Goal: Information Seeking & Learning: Understand process/instructions

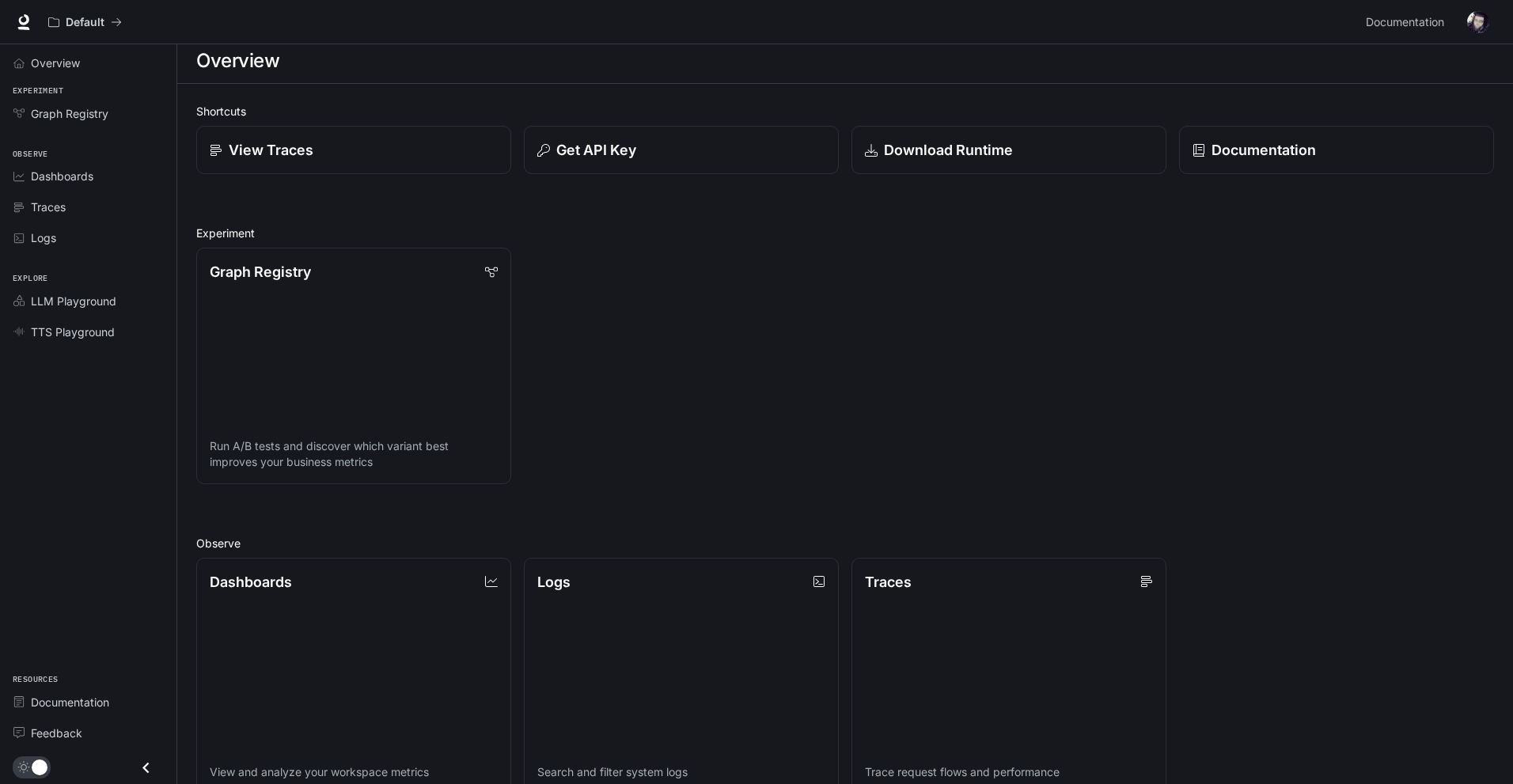
scroll to position [4, 0]
click at [69, 62] on span "Overview" at bounding box center [55, 63] width 49 height 17
click at [102, 303] on span "LLM Playground" at bounding box center [73, 301] width 85 height 17
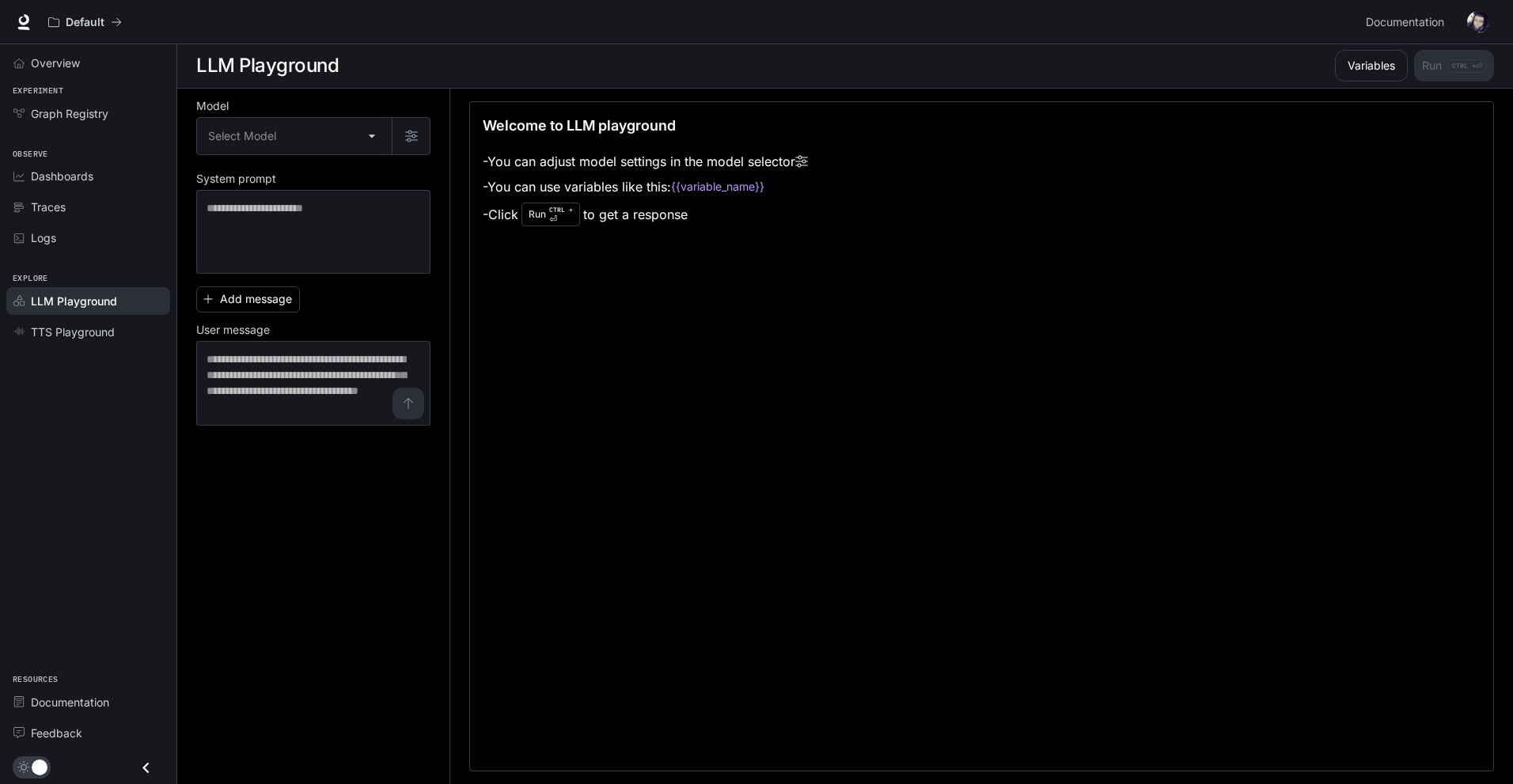
scroll to position [1, 0]
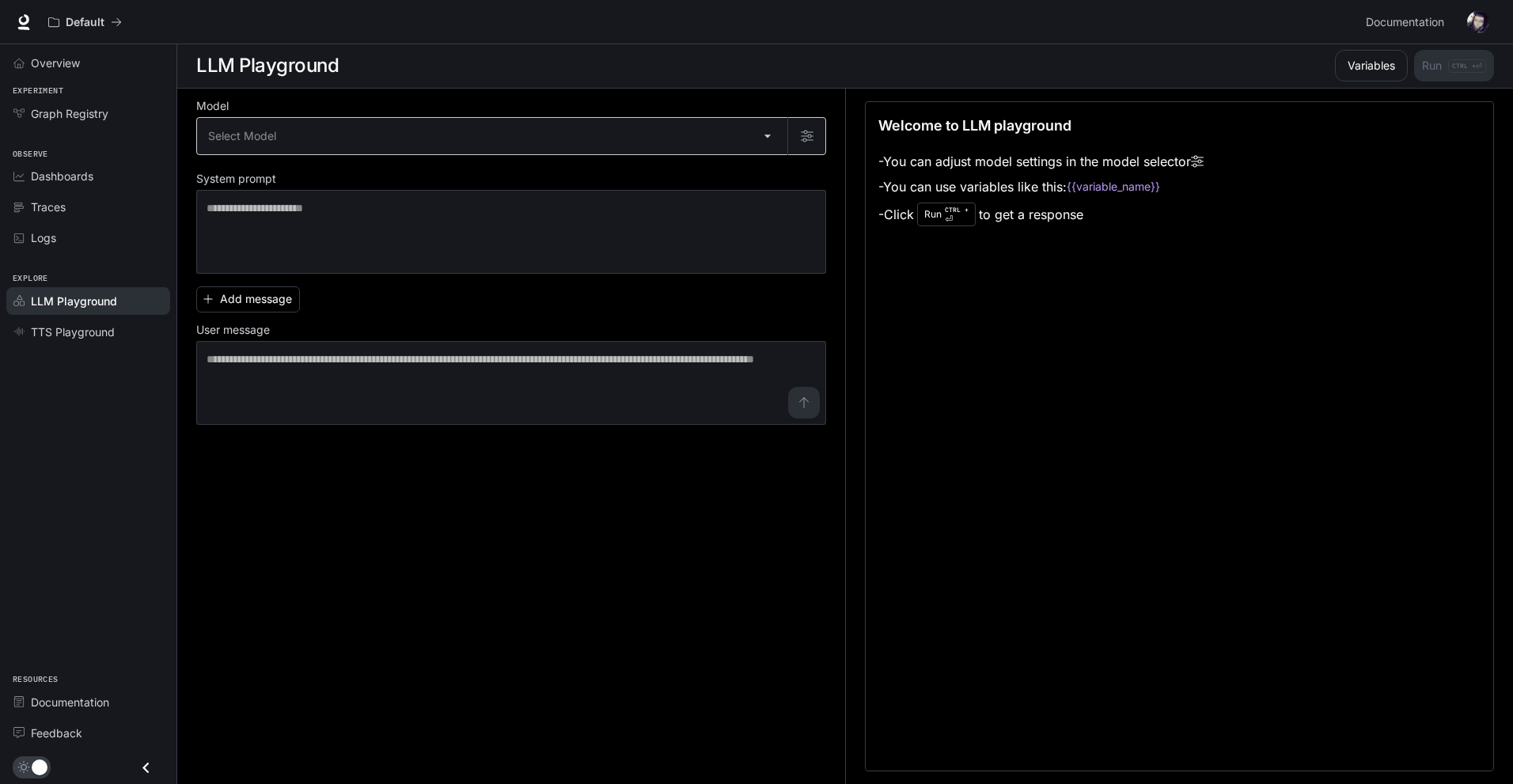
click at [420, 117] on div "Select Model ​" at bounding box center [512, 136] width 630 height 38
click at [411, 150] on body "Skip to main content Default Documentation Documentation Portal Overview Experi…" at bounding box center [756, 391] width 1513 height 785
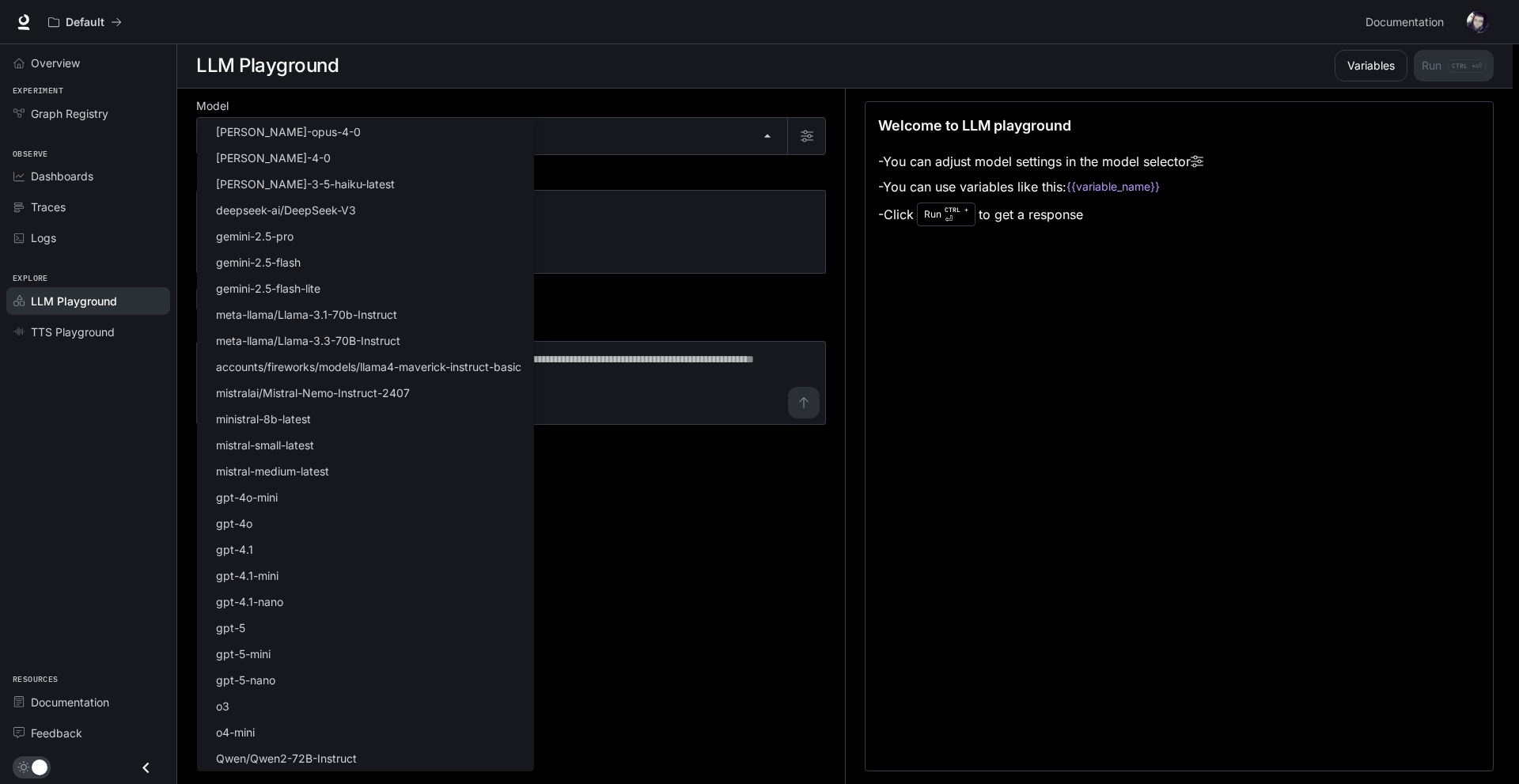
click at [632, 129] on div at bounding box center [760, 392] width 1519 height 784
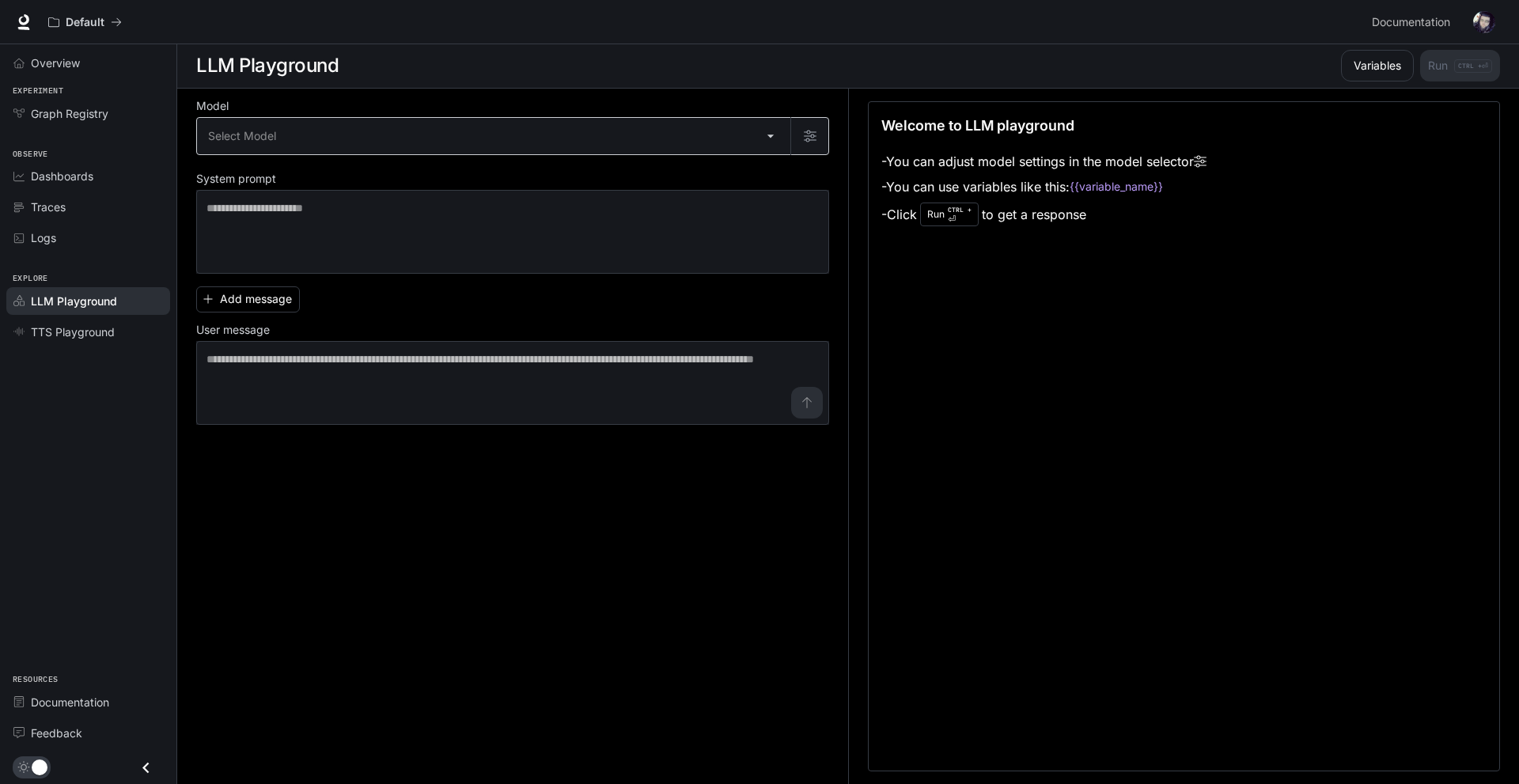
click at [624, 137] on body "Skip to main content Default Documentation Documentation Portal Overview Experi…" at bounding box center [760, 391] width 1519 height 785
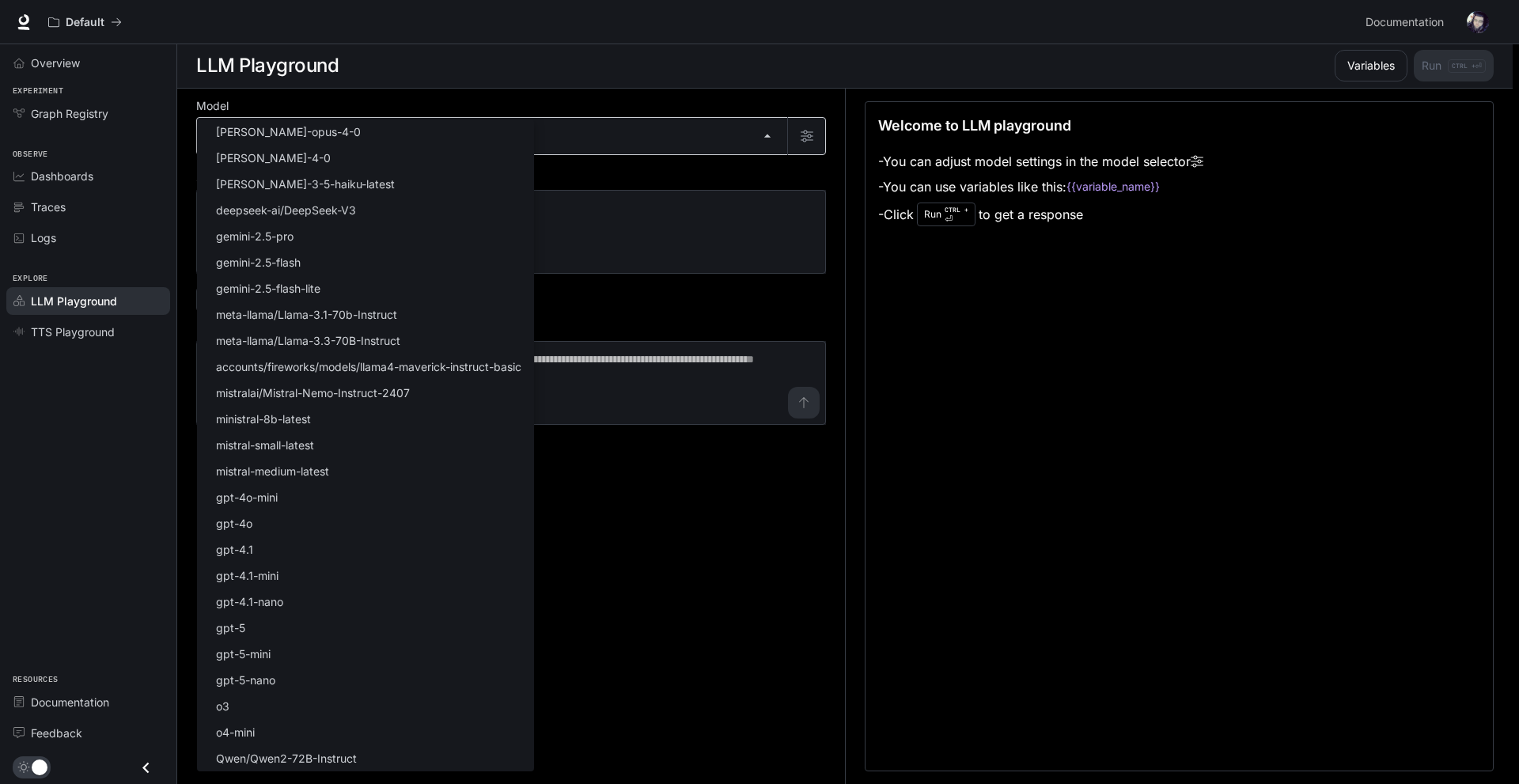
click at [624, 137] on div at bounding box center [760, 392] width 1519 height 784
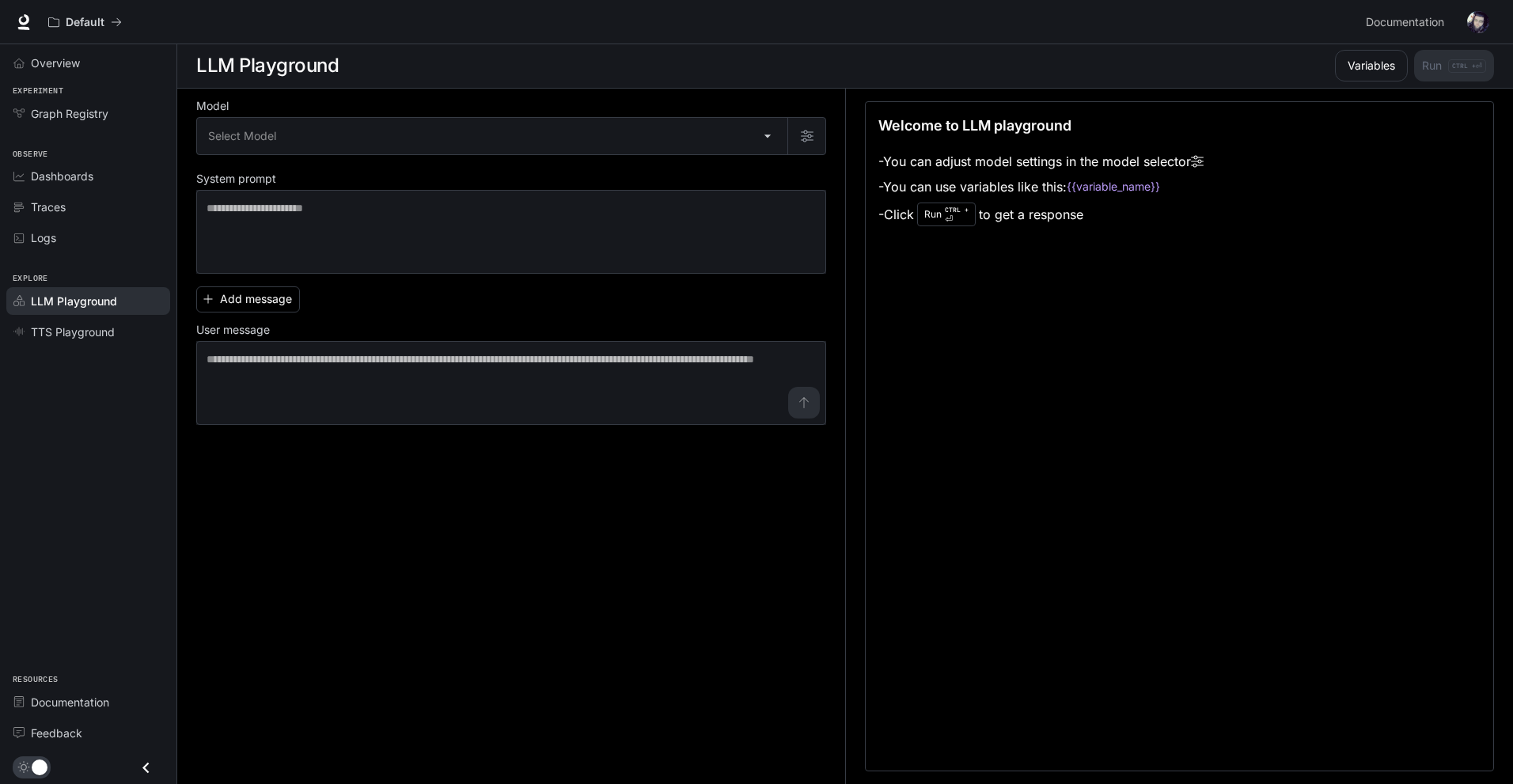
click at [342, 464] on div "Model Select Model ​ System prompt * ​ Add message User message * ​" at bounding box center [521, 436] width 649 height 695
click at [79, 330] on span "TTS Playground" at bounding box center [72, 332] width 84 height 17
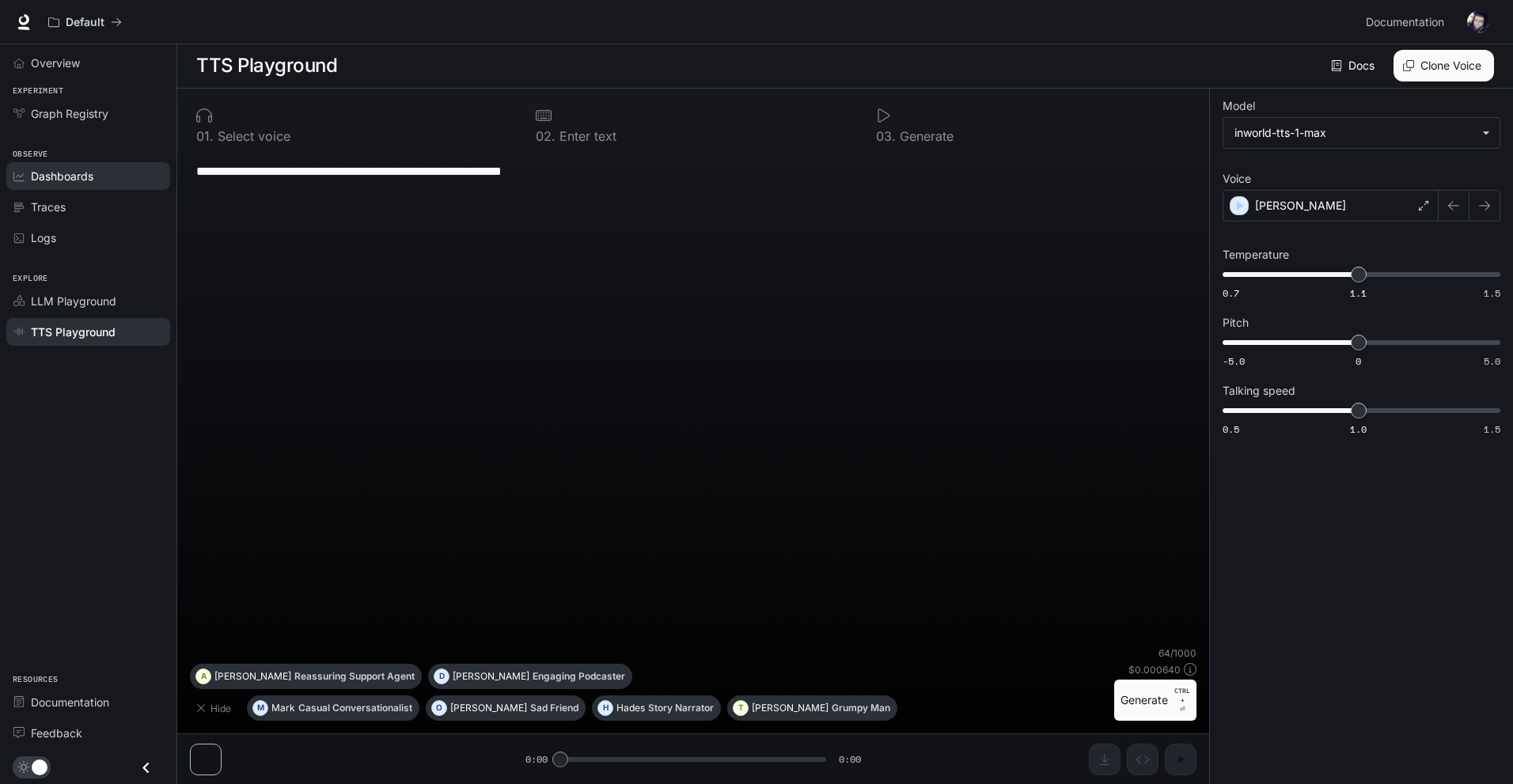
click at [133, 178] on div "Dashboards" at bounding box center [96, 176] width 132 height 17
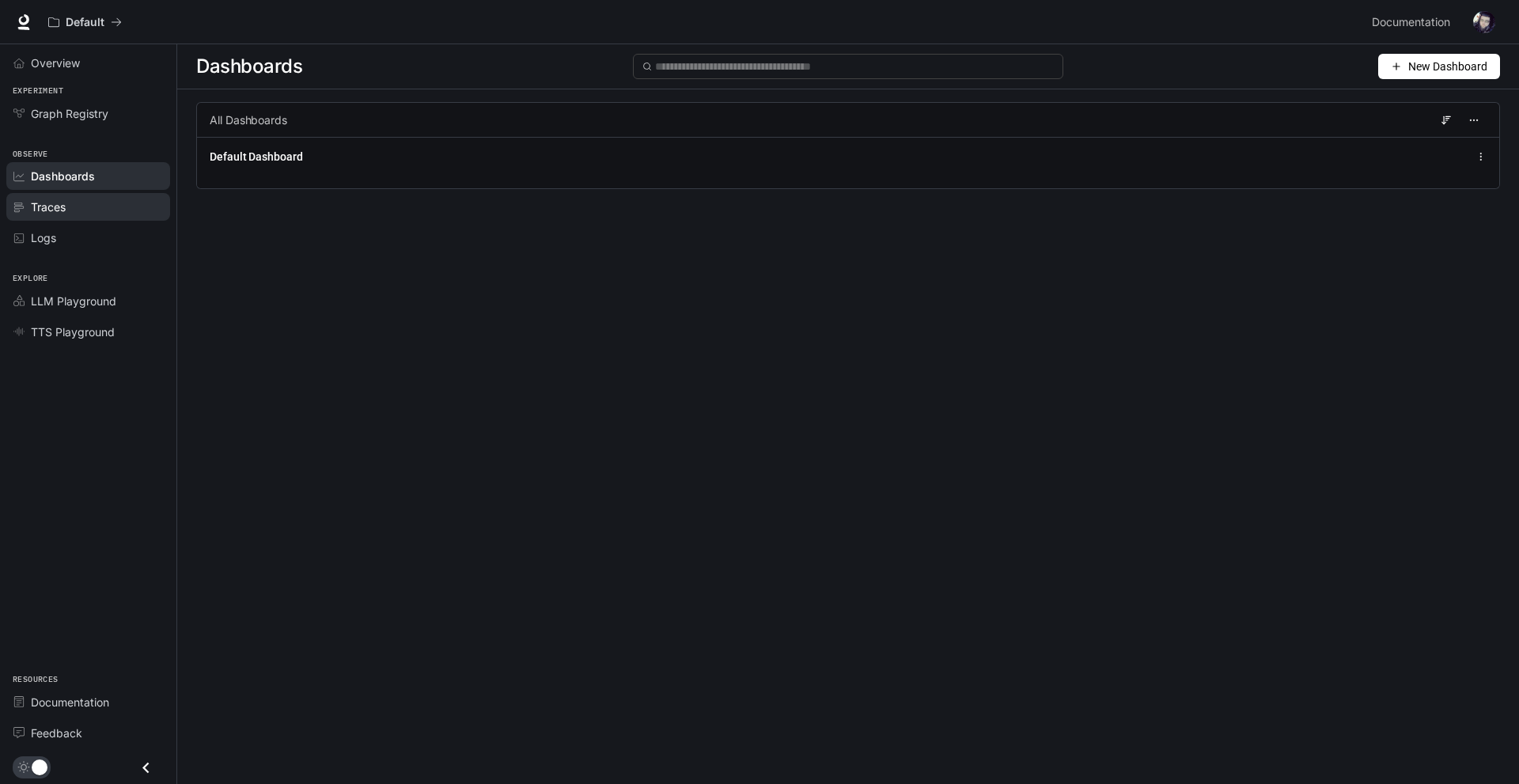
click at [126, 197] on link "Traces" at bounding box center [89, 206] width 164 height 27
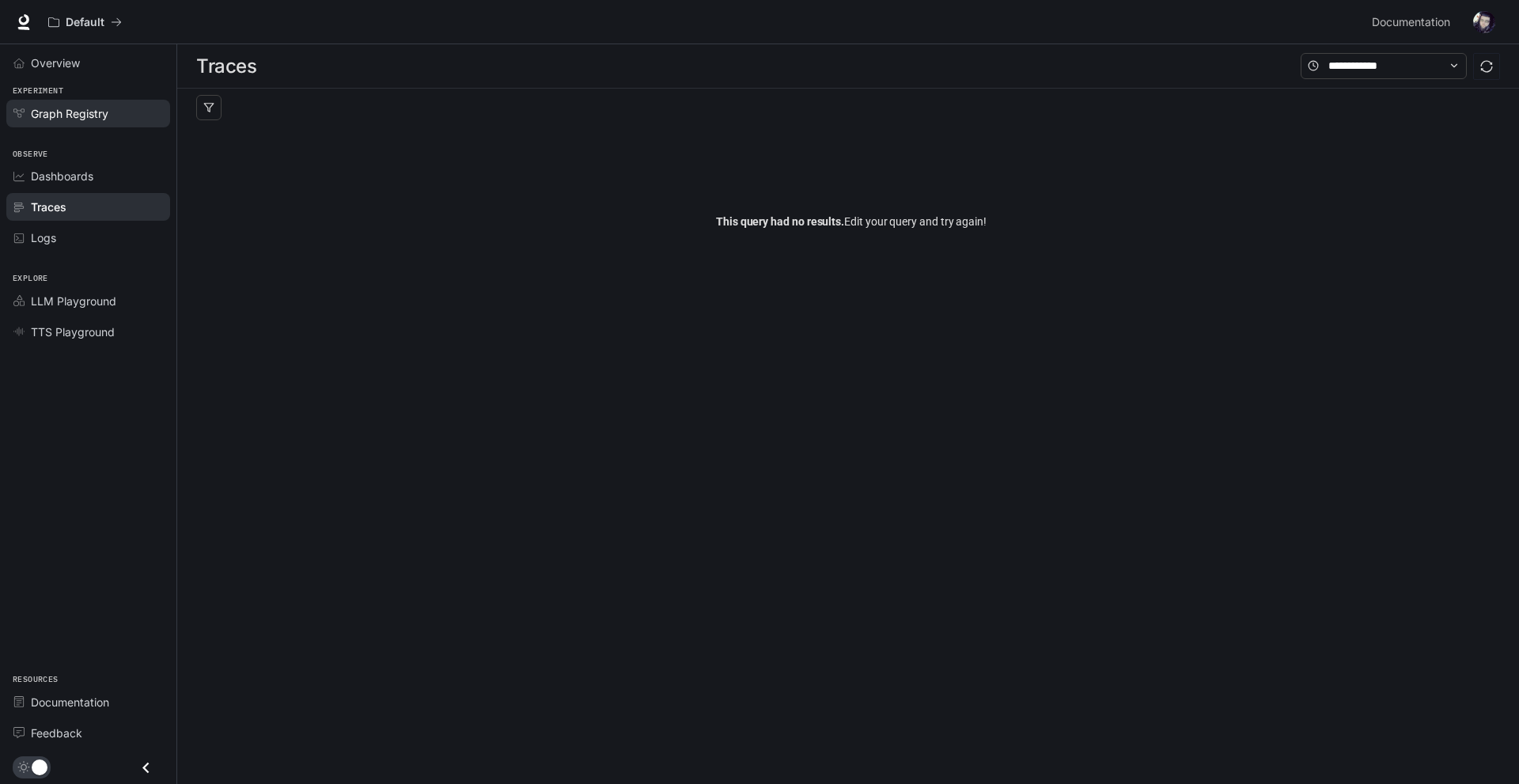
click at [128, 112] on div "Graph Registry" at bounding box center [96, 114] width 132 height 17
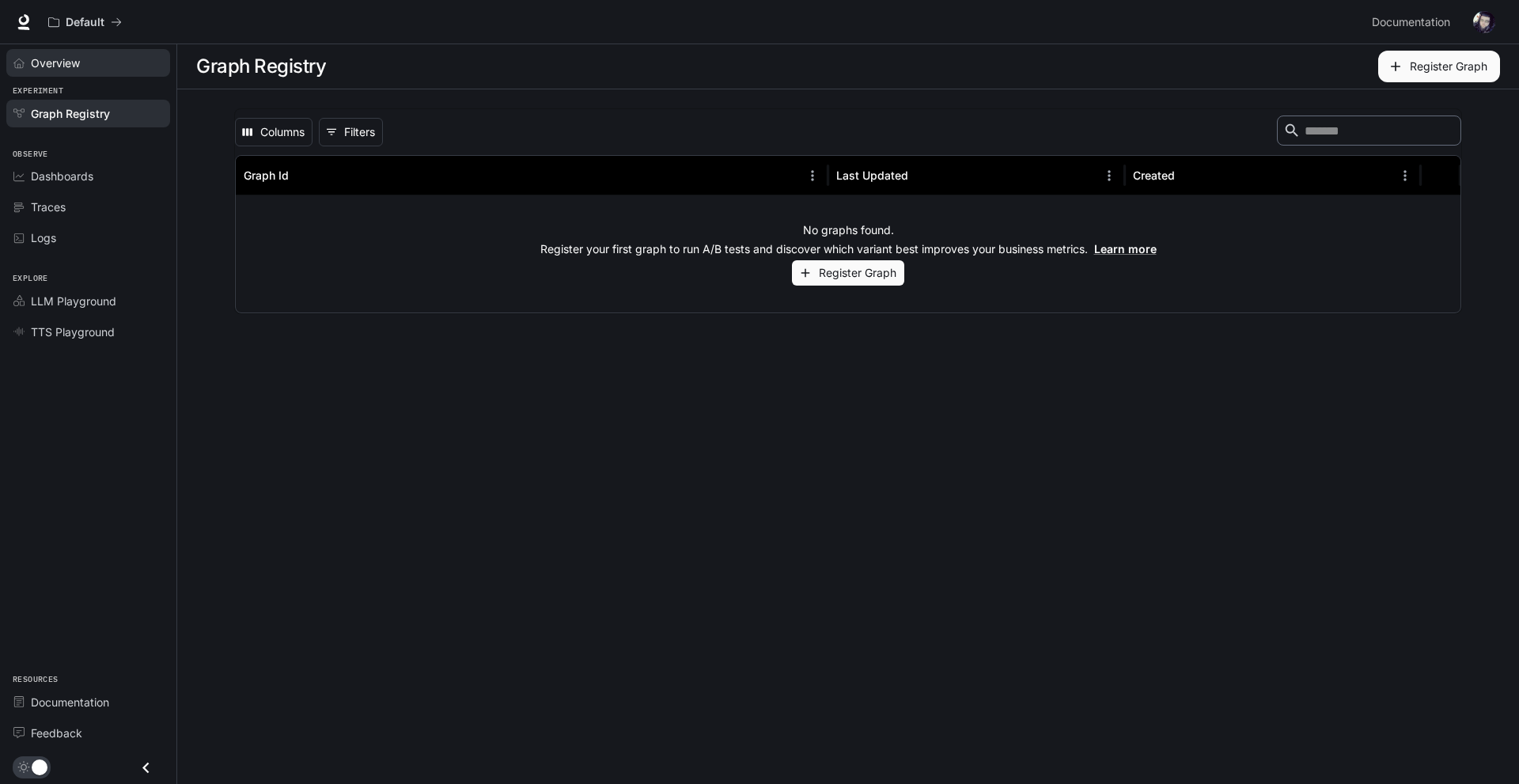
click at [113, 65] on div "Overview" at bounding box center [96, 63] width 132 height 17
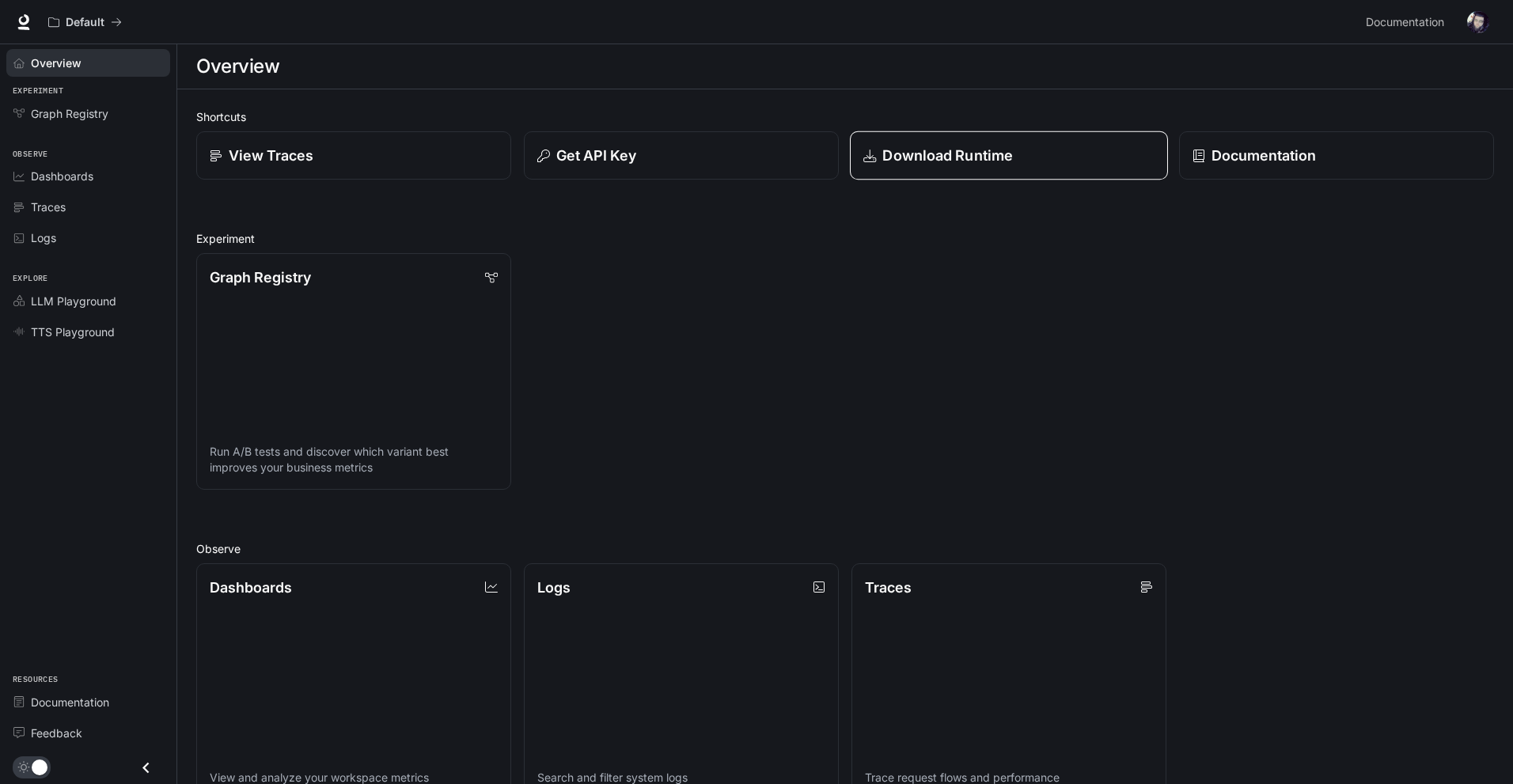
click at [974, 157] on p "Download Runtime" at bounding box center [947, 156] width 130 height 22
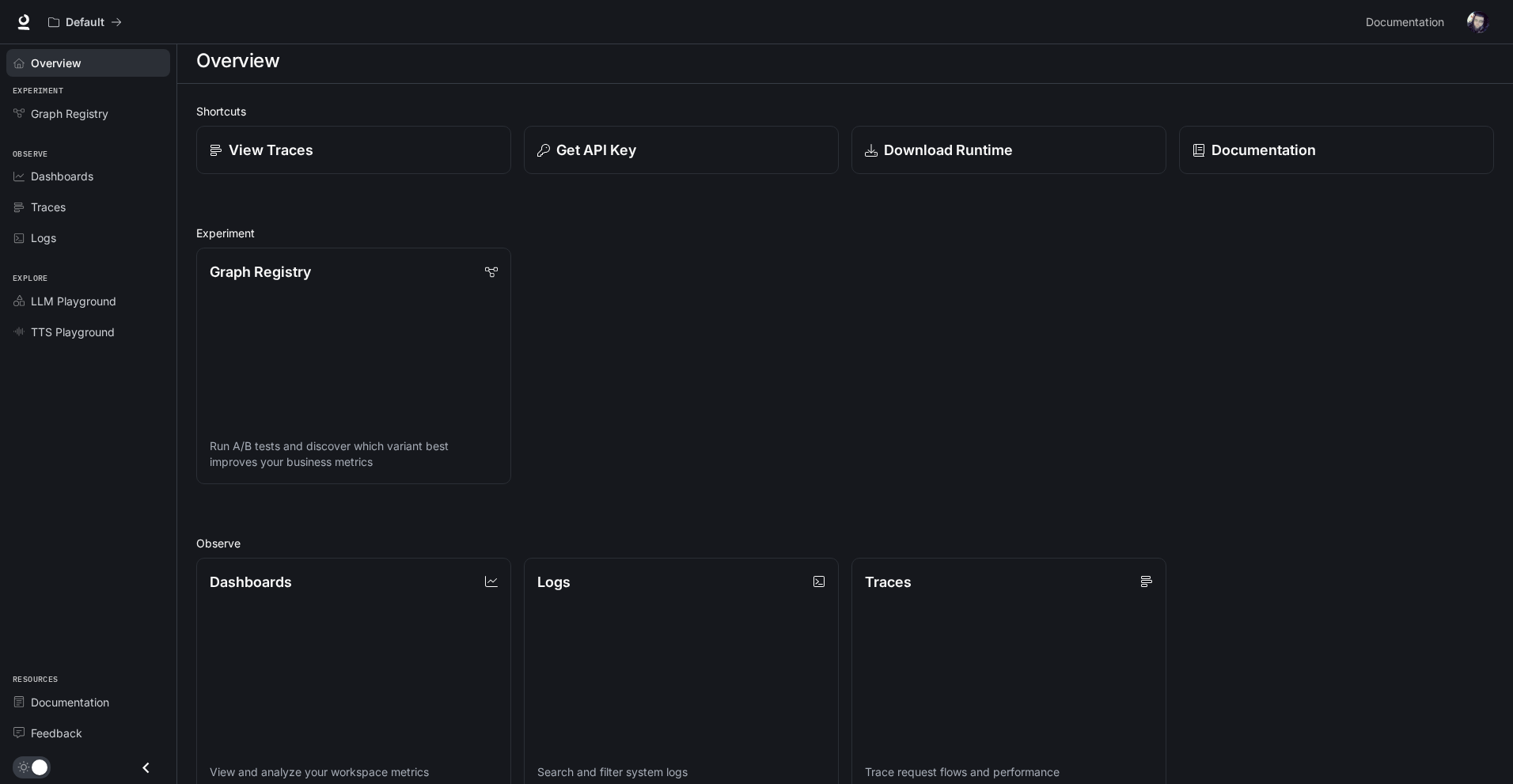
scroll to position [46, 0]
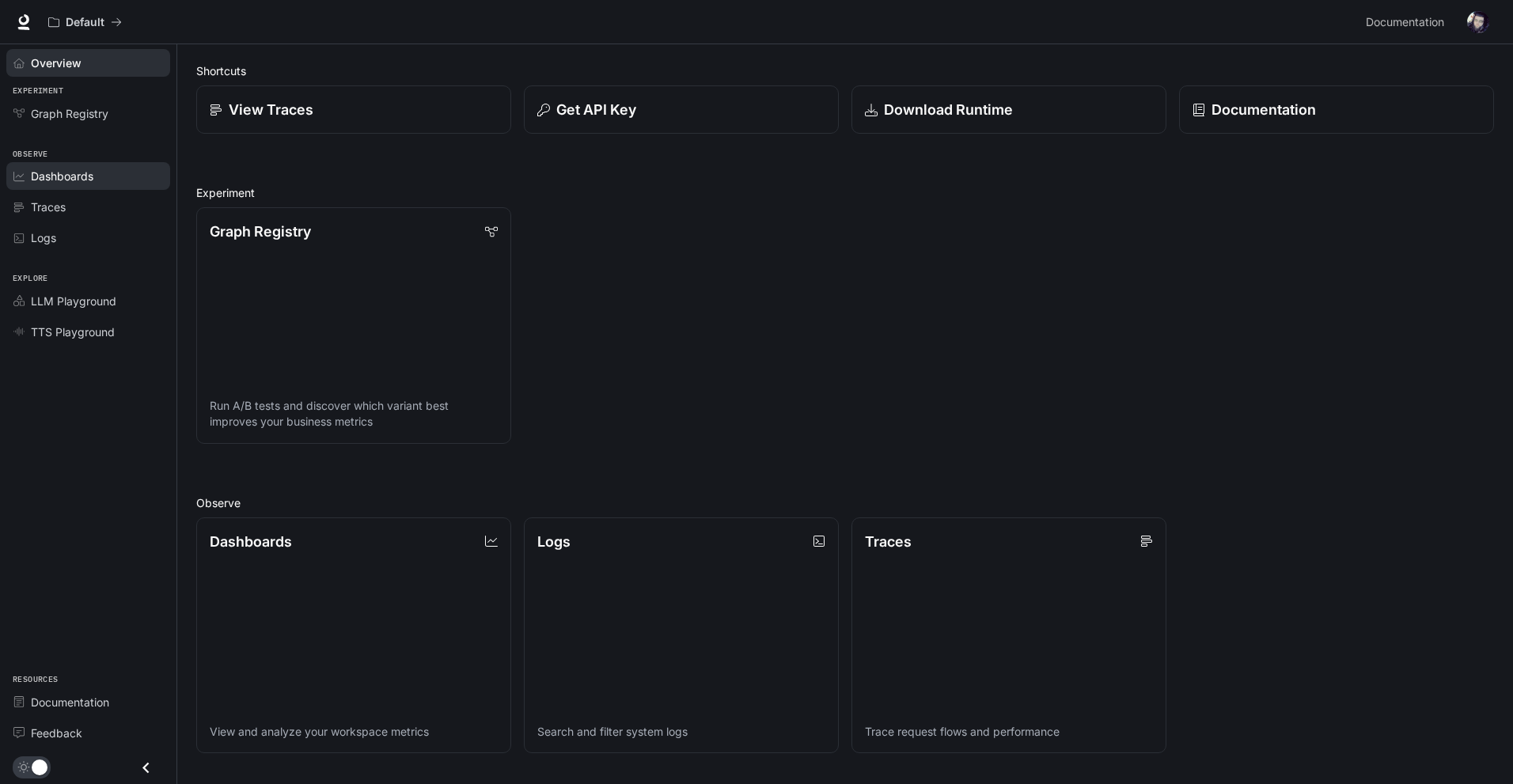
click at [80, 171] on span "Dashboards" at bounding box center [61, 176] width 62 height 17
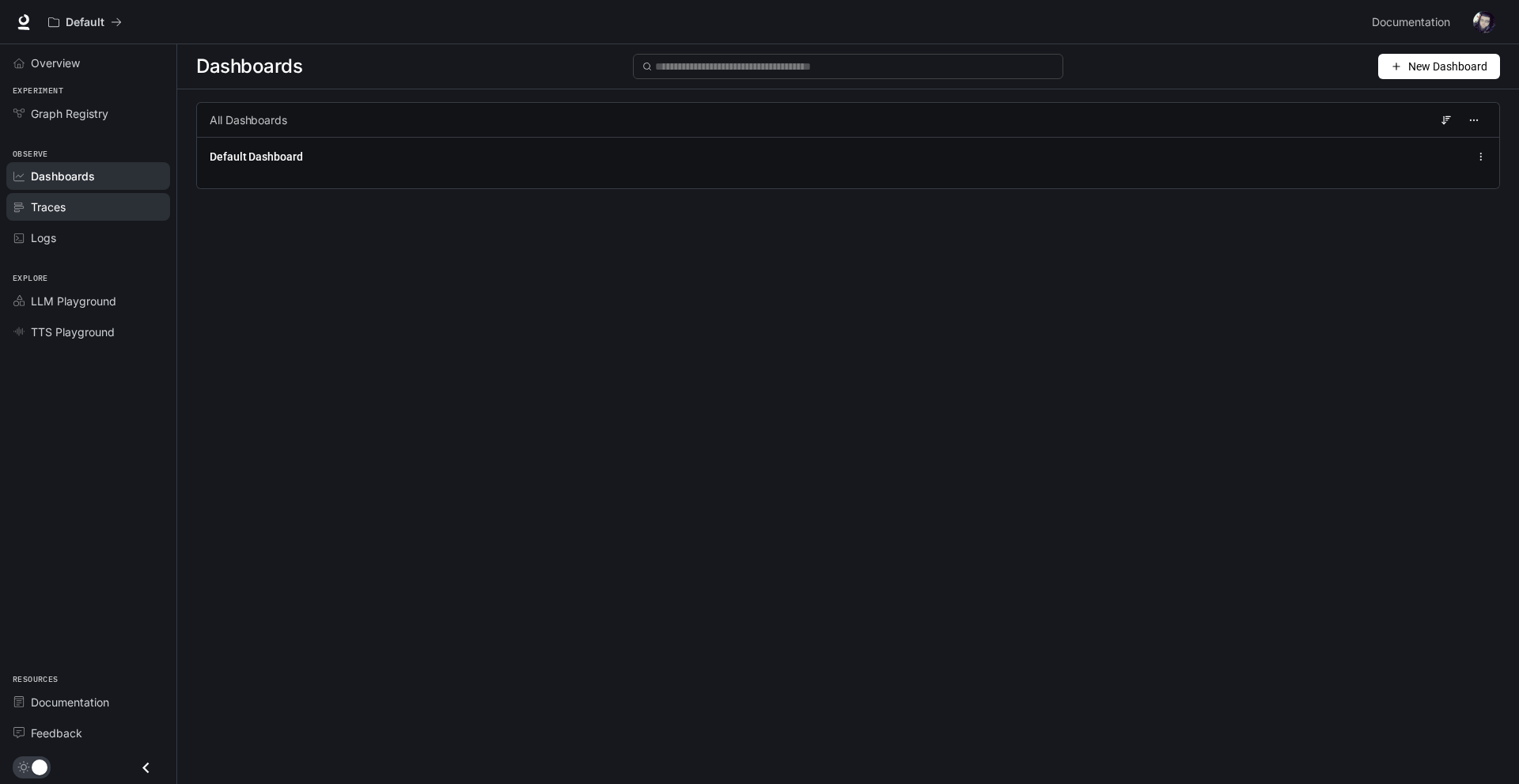
click at [64, 202] on span "Traces" at bounding box center [48, 207] width 35 height 17
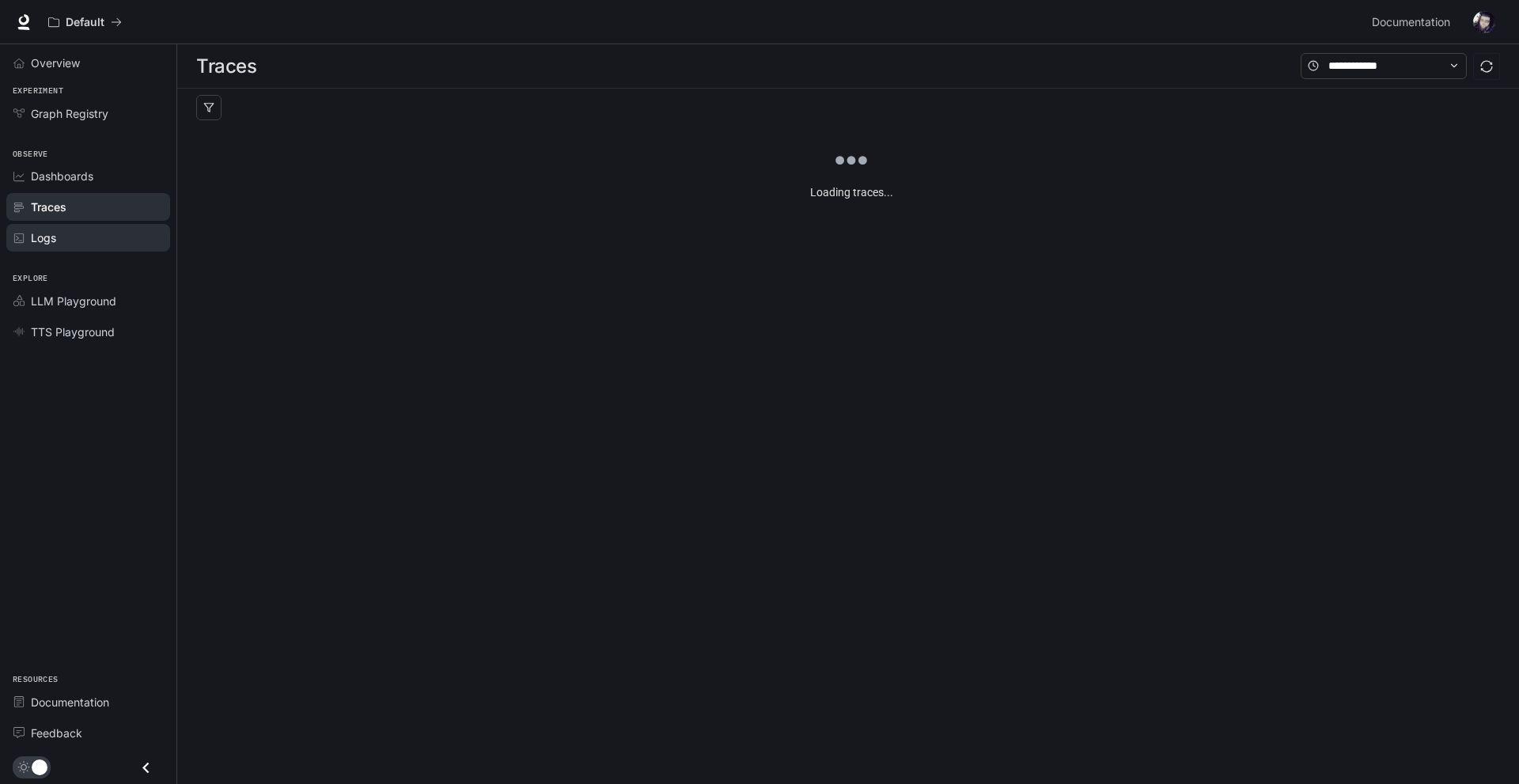
click at [61, 250] on link "Logs" at bounding box center [89, 237] width 164 height 27
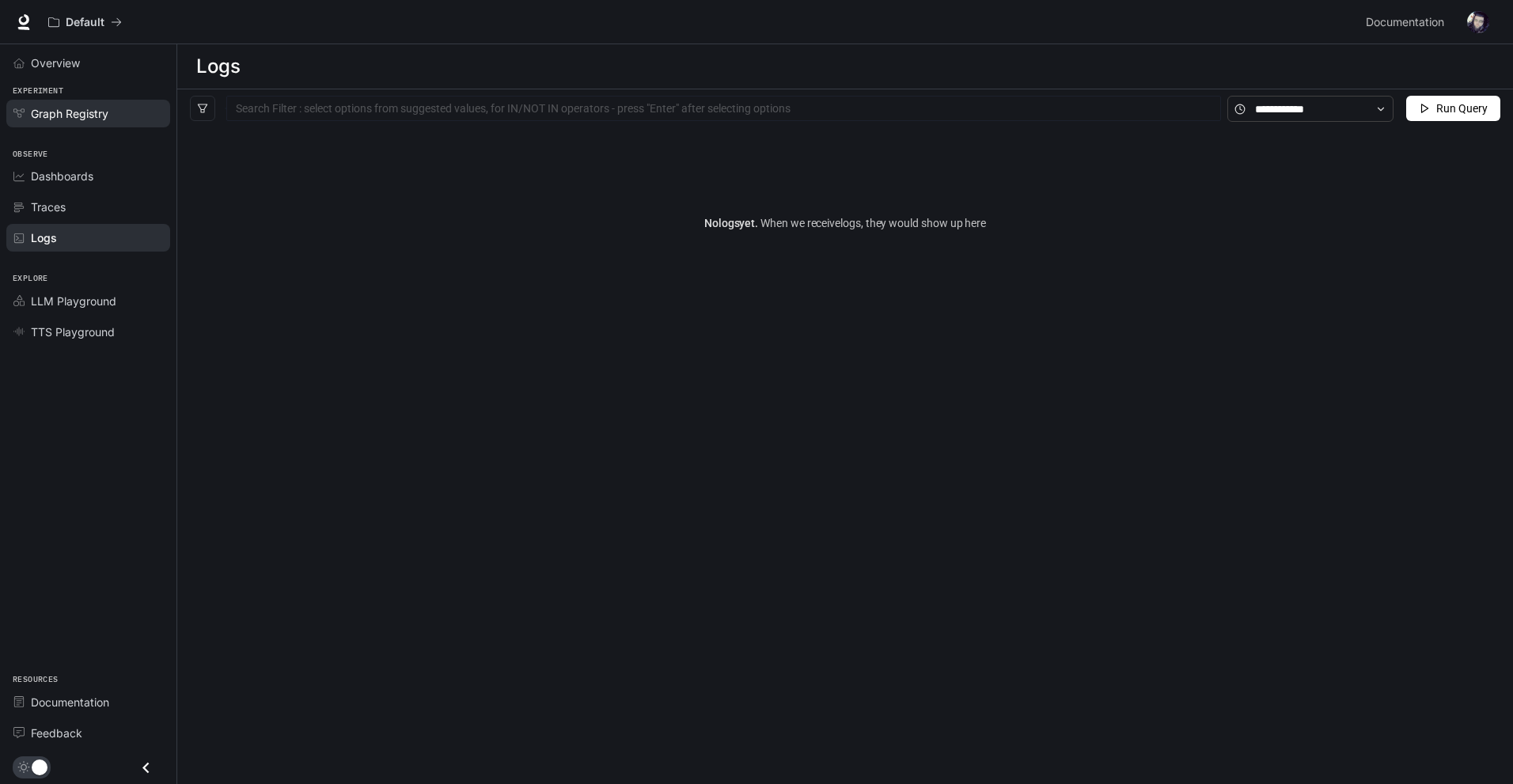
click at [95, 105] on span "Graph Registry" at bounding box center [70, 114] width 78 height 17
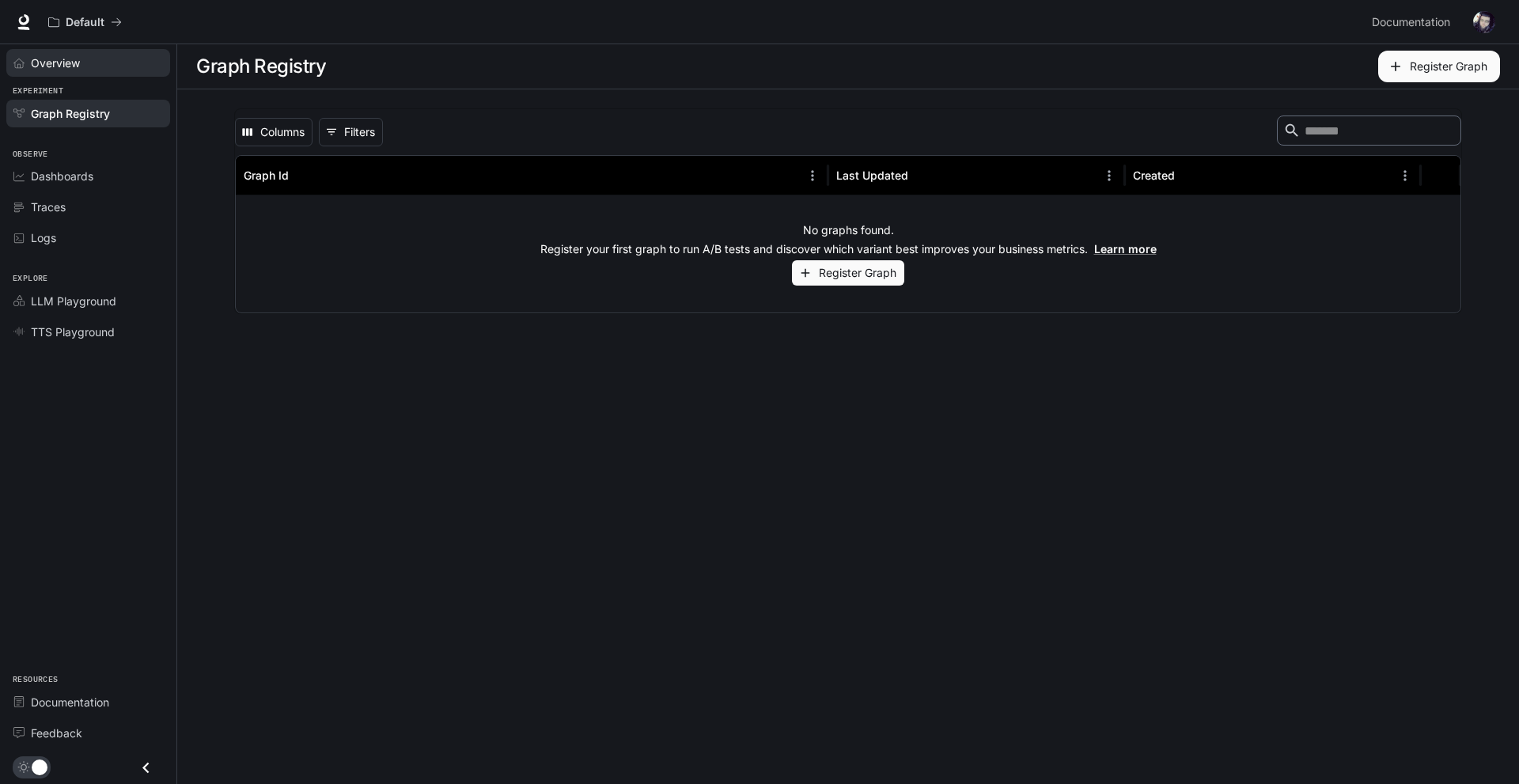
click at [85, 67] on div "Overview" at bounding box center [96, 63] width 132 height 17
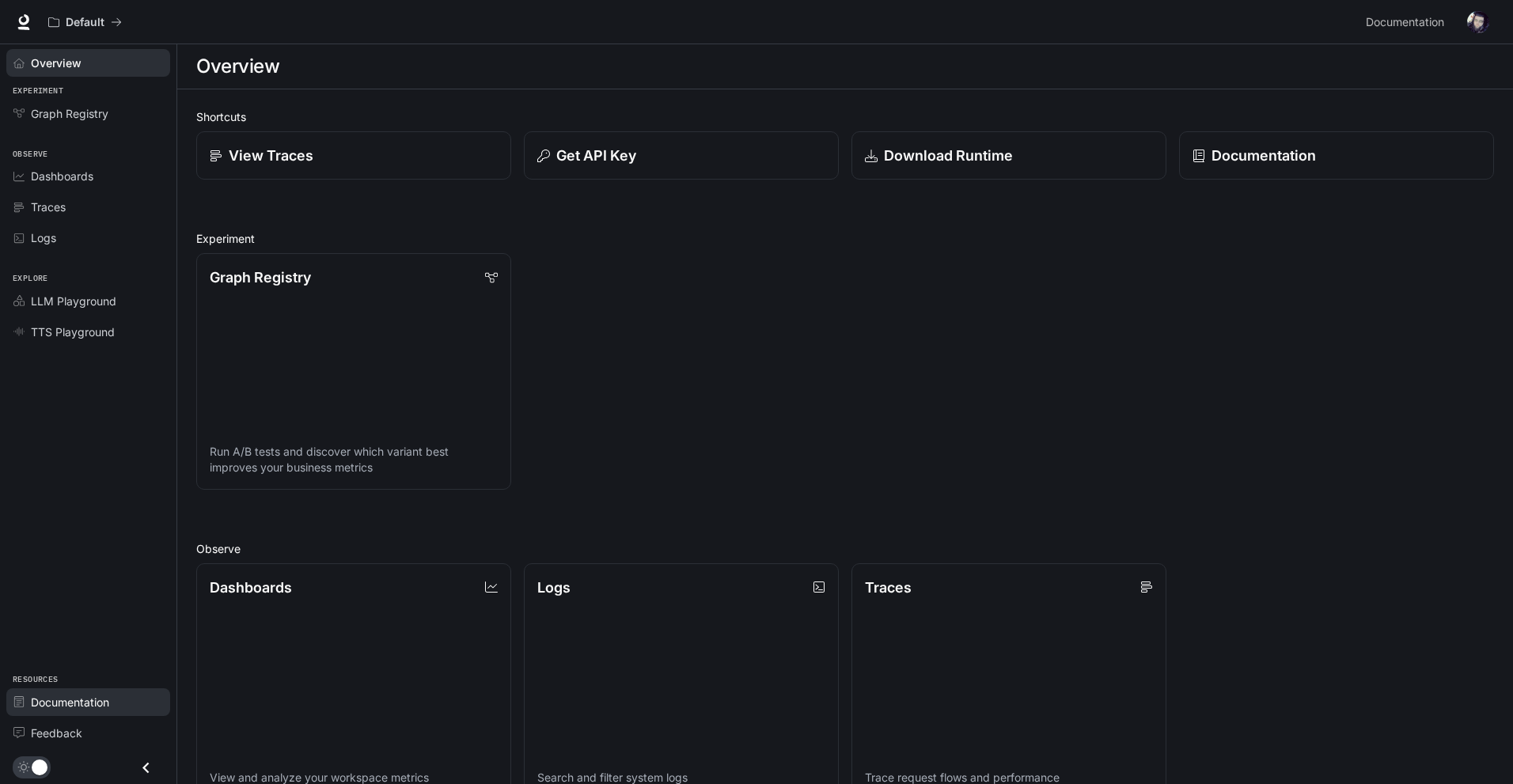
click at [78, 708] on span "Documentation" at bounding box center [70, 702] width 78 height 17
